Goal: Information Seeking & Learning: Check status

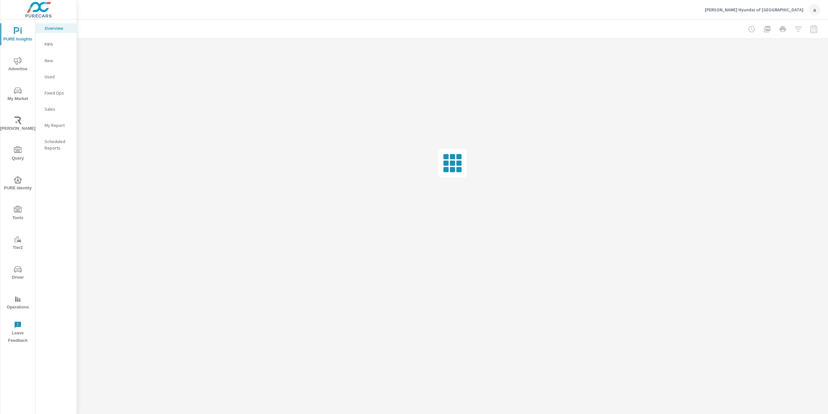
click at [809, 9] on div "a" at bounding box center [815, 10] width 12 height 12
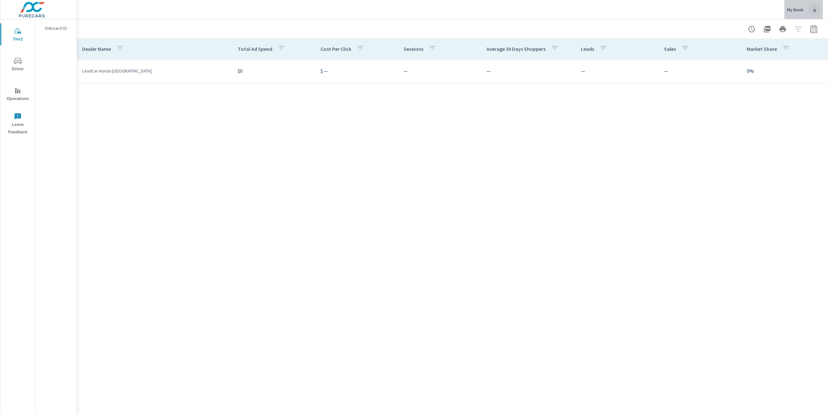
click at [812, 13] on div "a" at bounding box center [815, 10] width 12 height 12
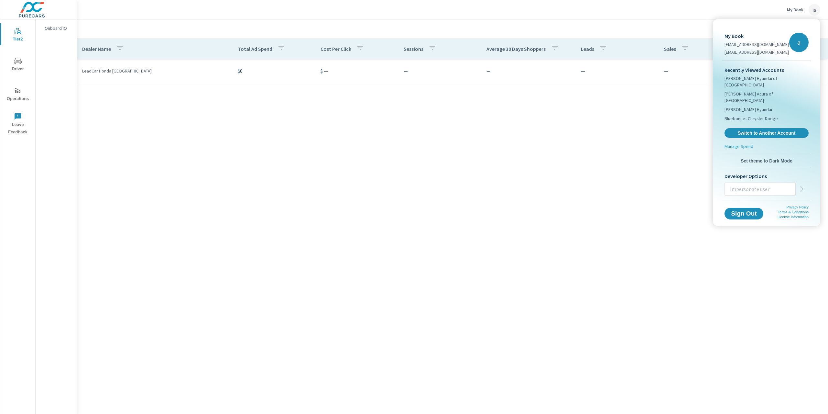
click at [732, 181] on input "text" at bounding box center [760, 189] width 71 height 17
type input "taylorw@purecars.com"
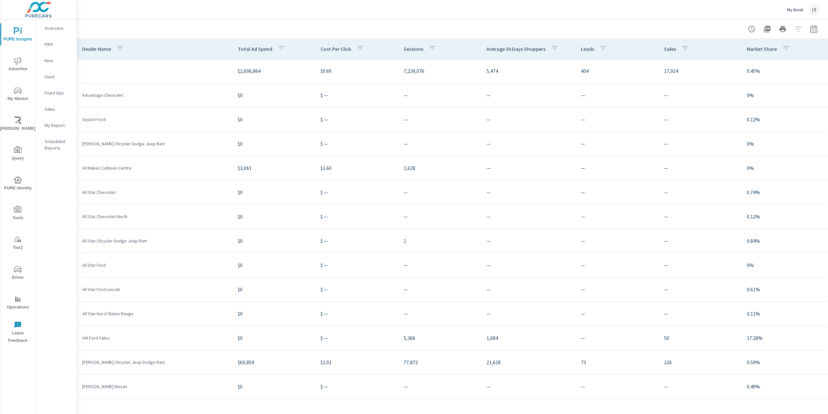
click at [752, 13] on div "My Book IT" at bounding box center [453, 9] width 736 height 19
drag, startPoint x: 165, startPoint y: 113, endPoint x: 154, endPoint y: 106, distance: 13.1
click at [165, 113] on td "Airport Ford" at bounding box center [155, 119] width 156 height 17
click at [136, 102] on td "Advantage Chevrolet" at bounding box center [155, 95] width 156 height 17
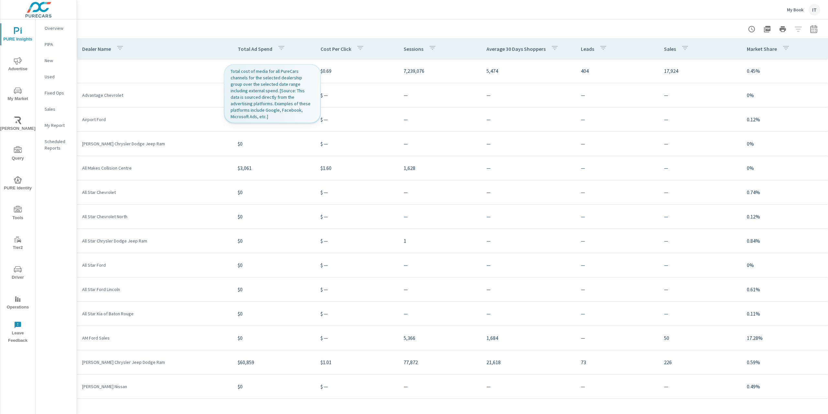
click at [266, 51] on p "Total Ad Spend" at bounding box center [255, 49] width 35 height 6
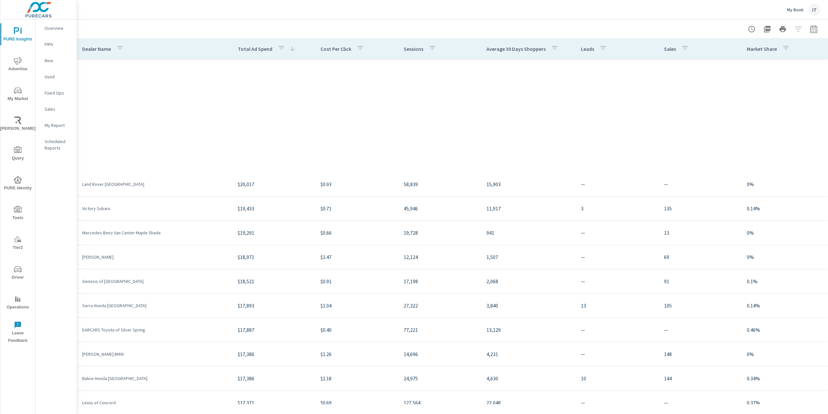
scroll to position [873, 0]
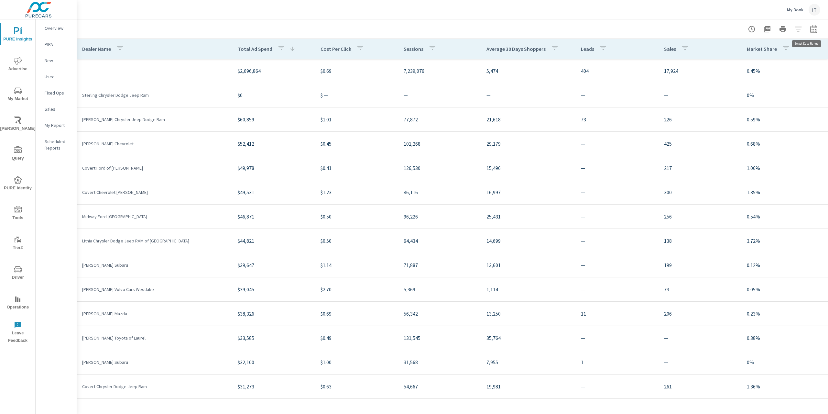
click at [813, 31] on icon "button" at bounding box center [814, 29] width 8 height 8
select select "Last month"
click at [783, 58] on select "Month to date Last month" at bounding box center [762, 56] width 65 height 13
click at [790, 84] on span "Cancel" at bounding box center [789, 81] width 26 height 6
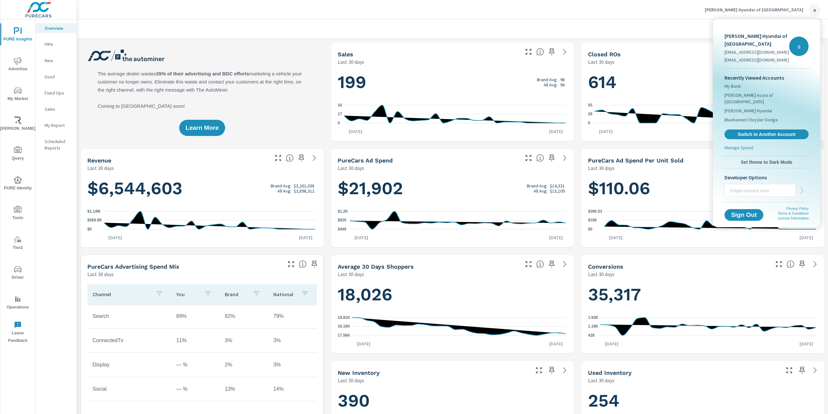
click at [655, 21] on div at bounding box center [414, 207] width 828 height 414
